Goal: Task Accomplishment & Management: Manage account settings

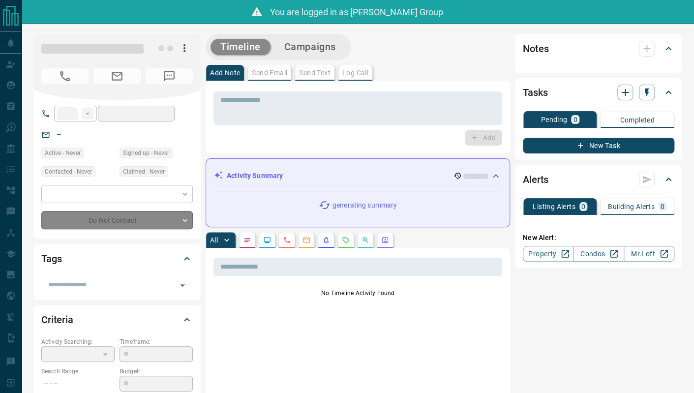
type input "**"
type input "**********"
type input "*"
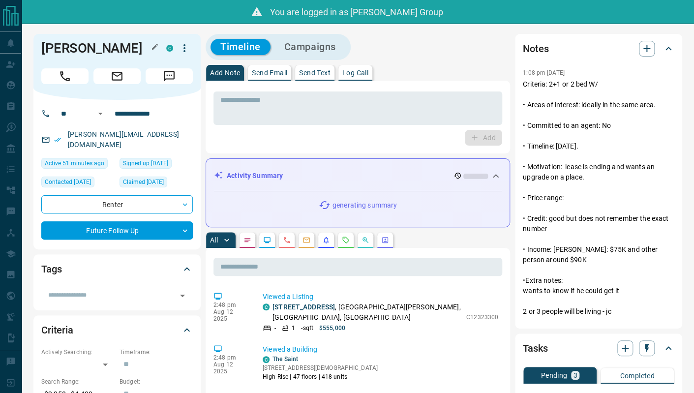
click at [123, 45] on h1 "Arnaud Nsamirizi" at bounding box center [96, 48] width 110 height 16
copy div "Arnaud Nsamirizi C"
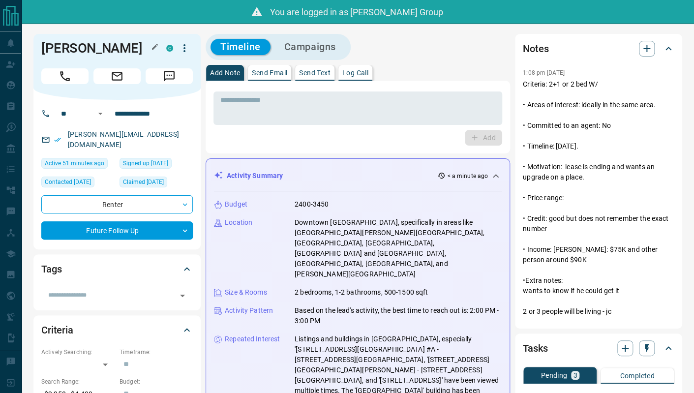
click at [136, 44] on h1 "Arnaud Nsamirizi" at bounding box center [96, 48] width 110 height 16
copy div "Arnaud Nsamirizi C"
click at [142, 53] on h1 "Arnaud Nsamirizi" at bounding box center [96, 48] width 110 height 16
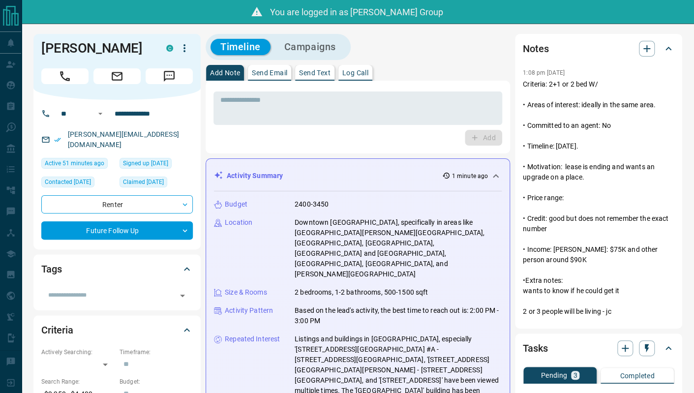
click at [179, 53] on icon "button" at bounding box center [185, 48] width 12 height 12
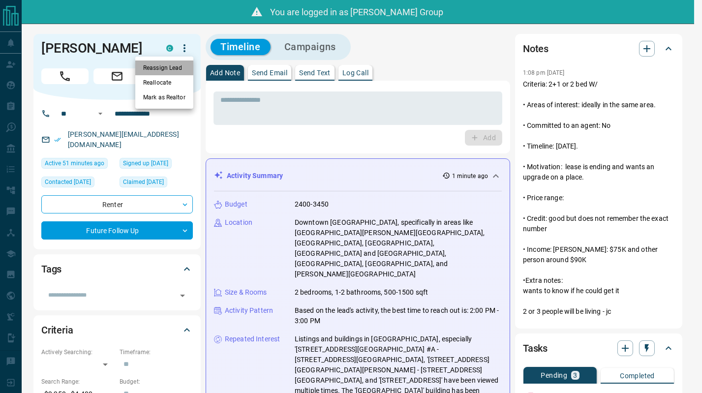
click at [176, 62] on li "Reassign Lead" at bounding box center [164, 68] width 58 height 15
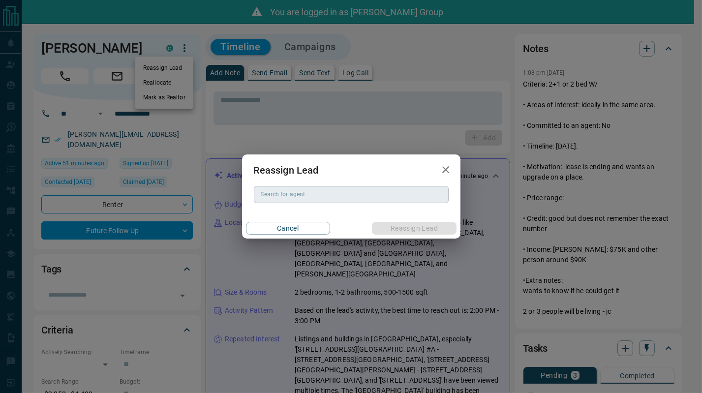
click at [313, 193] on input "Search for agent" at bounding box center [350, 194] width 187 height 11
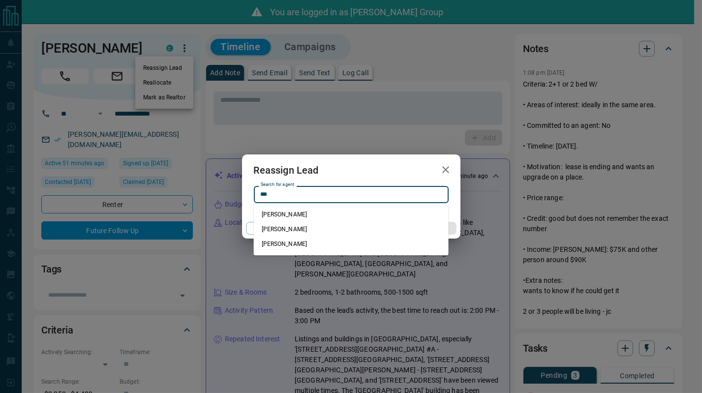
click at [301, 232] on li "Hannah Moffatt" at bounding box center [351, 229] width 195 height 15
type input "**********"
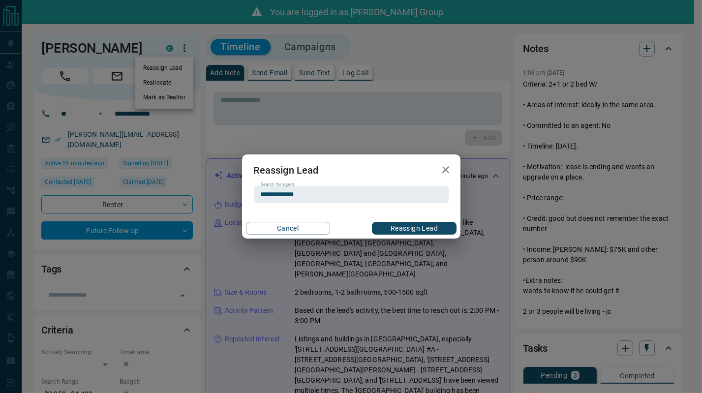
click at [391, 225] on button "Reassign Lead" at bounding box center [414, 228] width 84 height 13
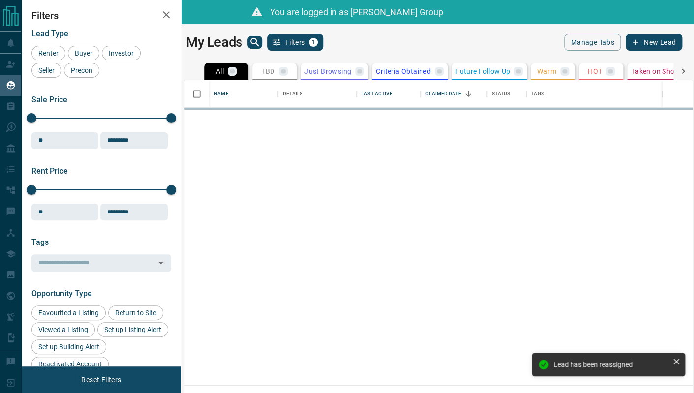
scroll to position [298, 500]
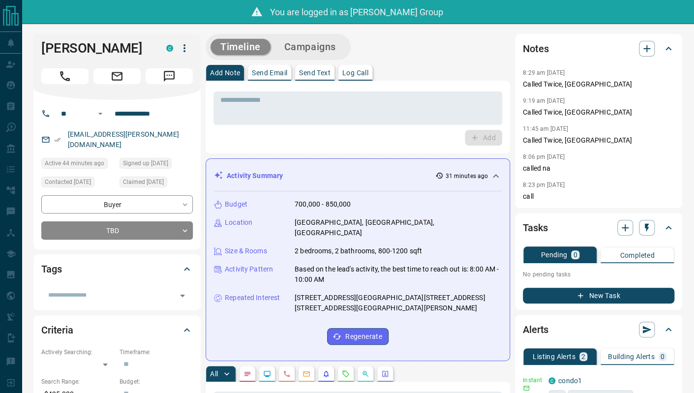
click at [502, 65] on div "Add Note Send Email Send Text Log Call" at bounding box center [358, 73] width 305 height 16
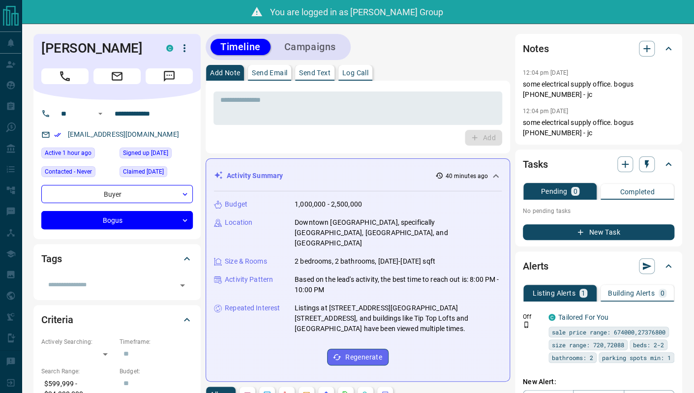
click at [433, 76] on div "Add Note Send Email Send Text Log Call" at bounding box center [358, 73] width 305 height 16
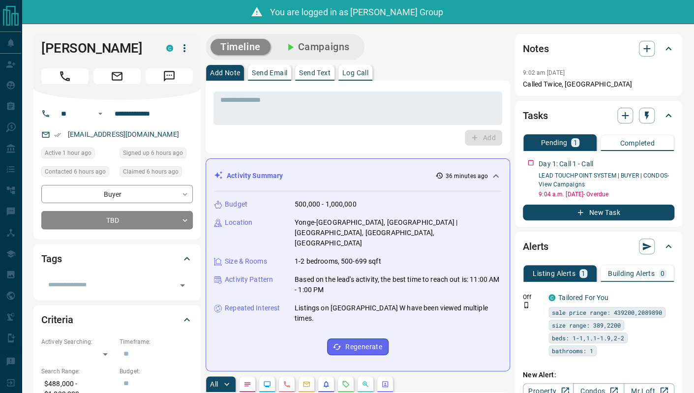
click at [422, 47] on div "Timeline Campaigns" at bounding box center [358, 47] width 305 height 26
click at [409, 123] on div "* ​" at bounding box center [358, 108] width 289 height 33
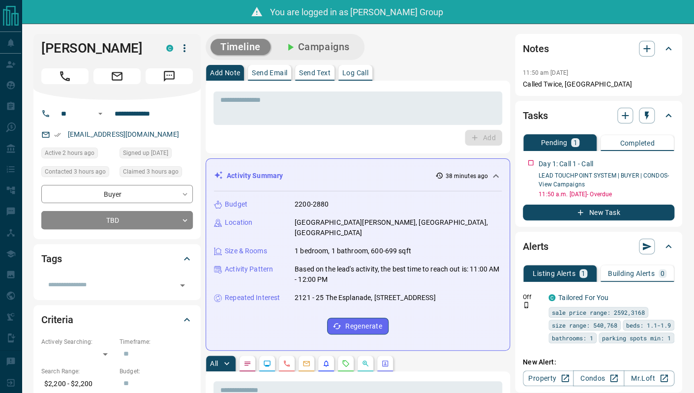
click at [485, 53] on div "Timeline Campaigns" at bounding box center [358, 47] width 305 height 26
click at [508, 43] on div "Timeline Campaigns" at bounding box center [358, 47] width 305 height 26
click at [425, 99] on textarea at bounding box center [357, 108] width 275 height 25
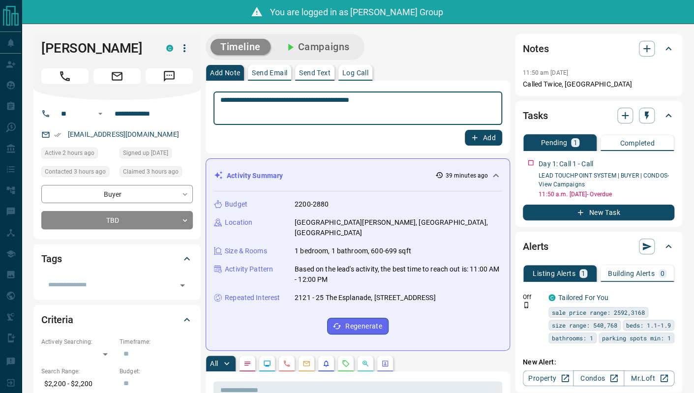
type textarea "**********"
click at [465, 130] on button "Add" at bounding box center [483, 138] width 37 height 16
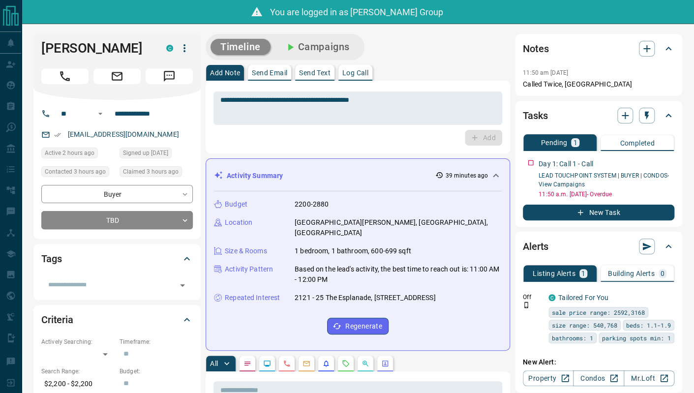
click at [458, 55] on div "Timeline Campaigns" at bounding box center [358, 47] width 305 height 26
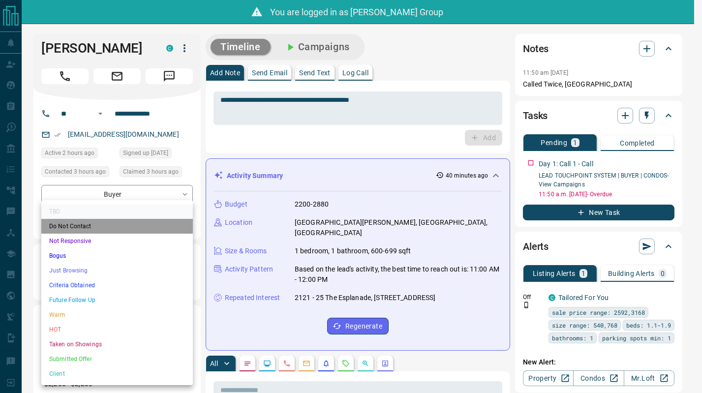
click at [129, 228] on li "Do Not Contact" at bounding box center [117, 226] width 152 height 15
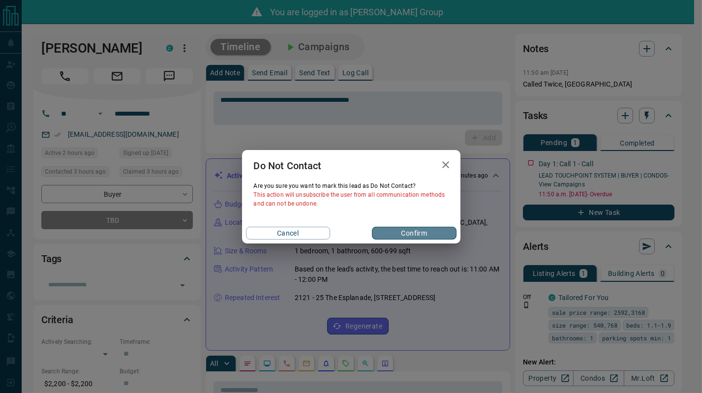
click at [444, 233] on button "Confirm" at bounding box center [414, 233] width 84 height 13
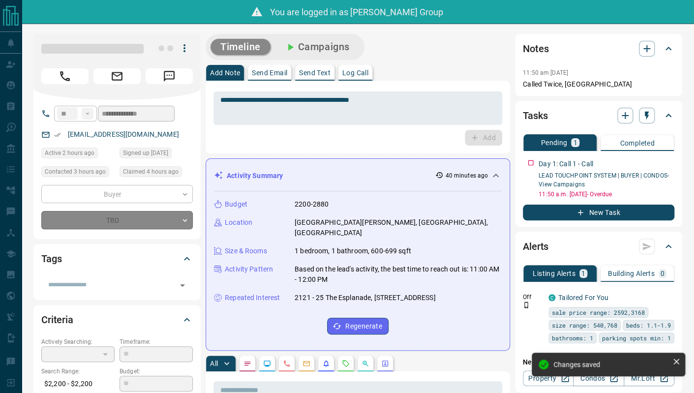
type input "*"
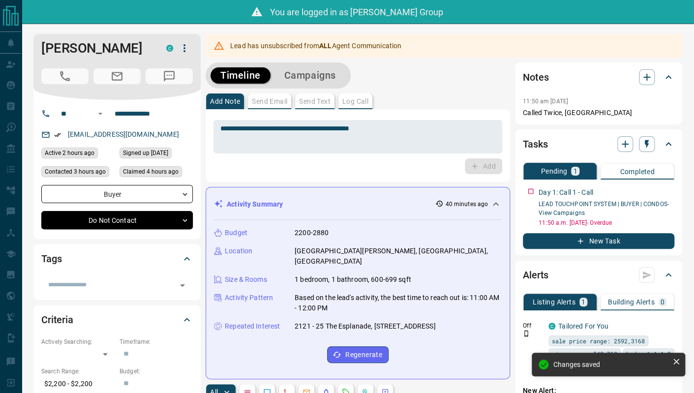
click at [358, 174] on div "**********" at bounding box center [358, 145] width 305 height 73
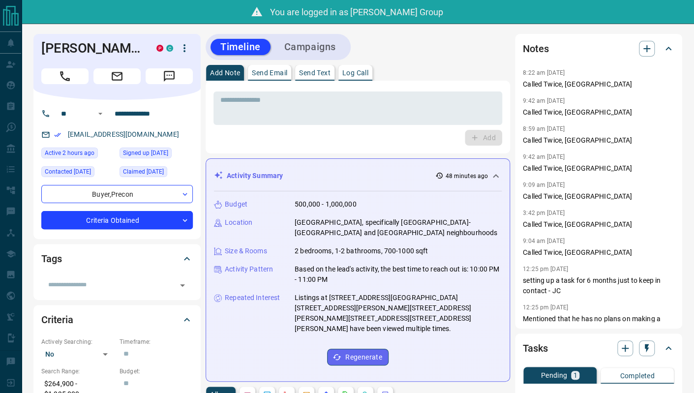
click at [450, 57] on div "Timeline Campaigns" at bounding box center [358, 47] width 305 height 26
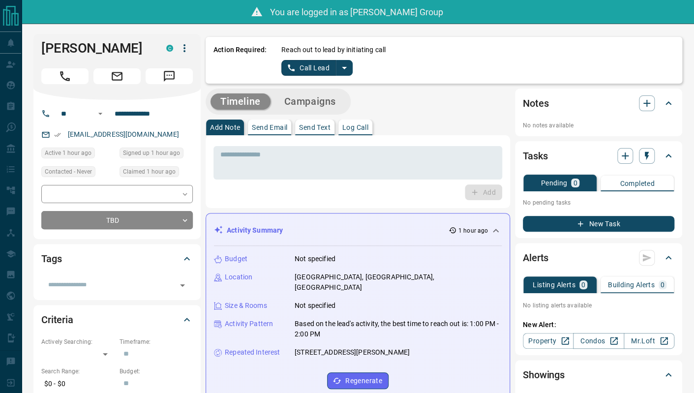
click at [436, 123] on div "Add Note Send Email Send Text Log Call" at bounding box center [358, 128] width 305 height 16
